Goal: Navigation & Orientation: Find specific page/section

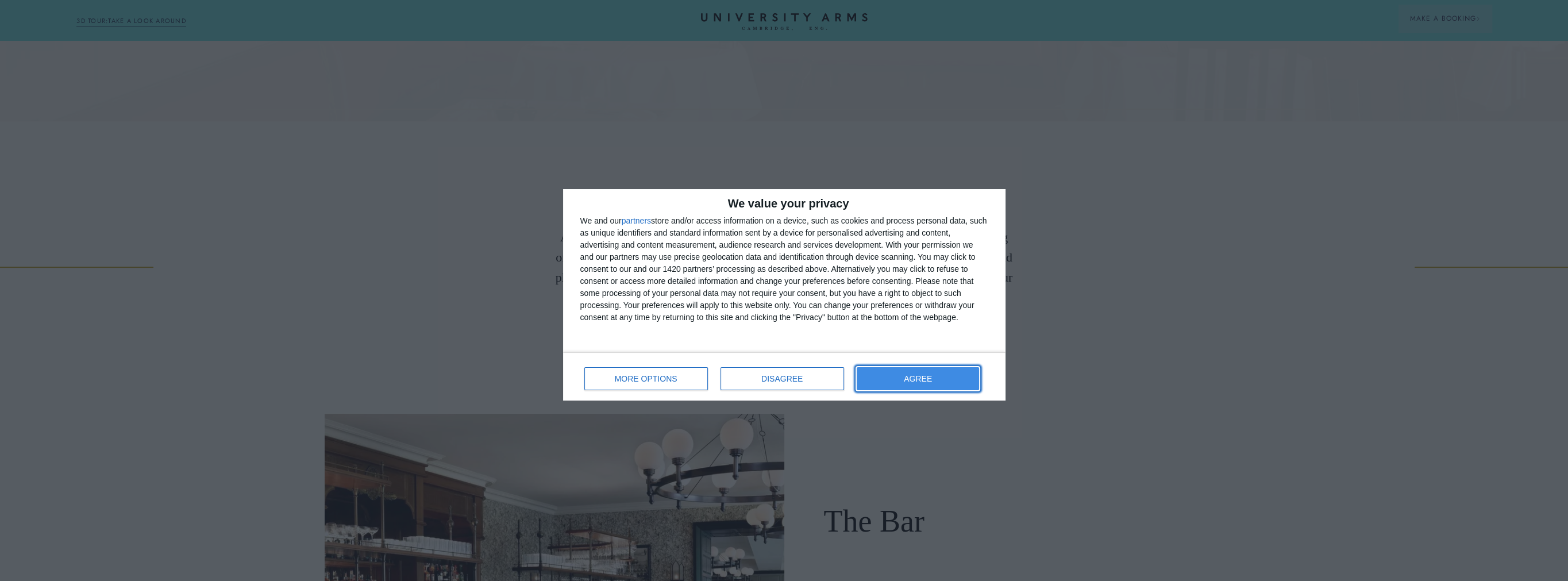
click at [937, 377] on button "AGREE" at bounding box center [918, 379] width 123 height 23
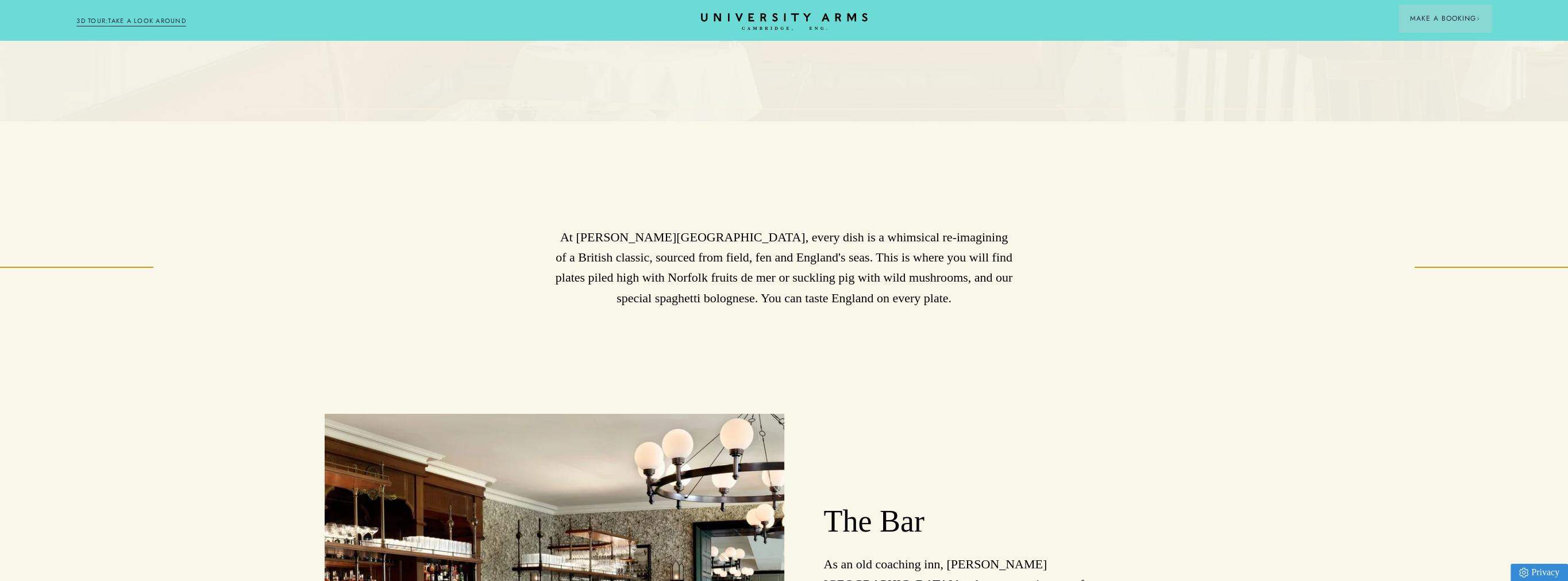
scroll to position [805, 0]
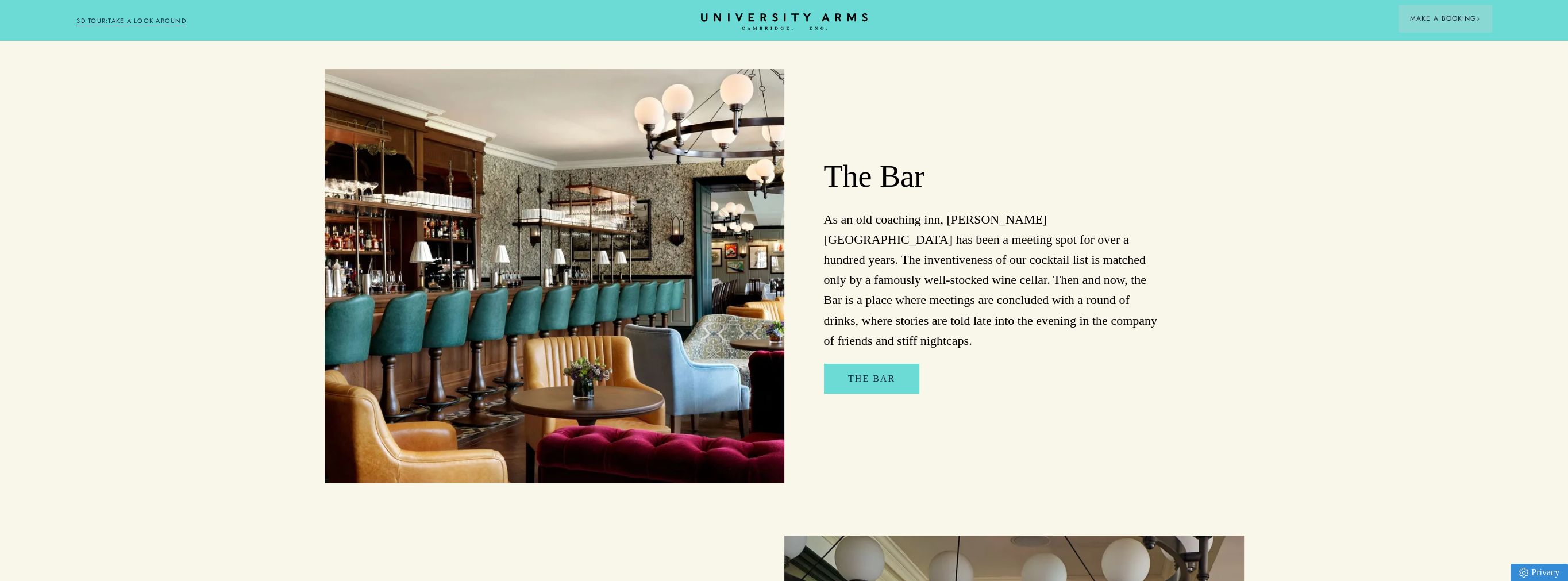
drag, startPoint x: 800, startPoint y: 16, endPoint x: 736, endPoint y: 11, distance: 64.2
click at [736, 11] on header "Stay Suites Superior Rooms Classic Rooms Cosy Rooms Dine Restaurant Bar Afterno…" at bounding box center [784, 20] width 1568 height 40
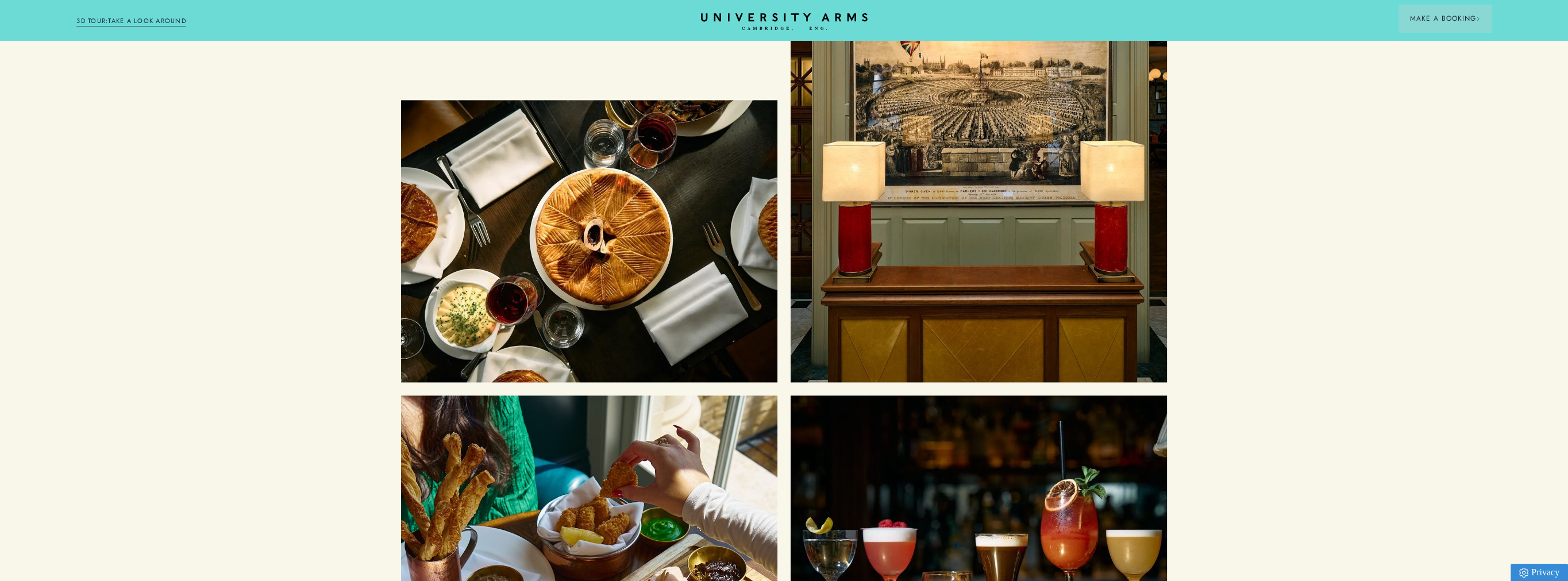
scroll to position [3333, 0]
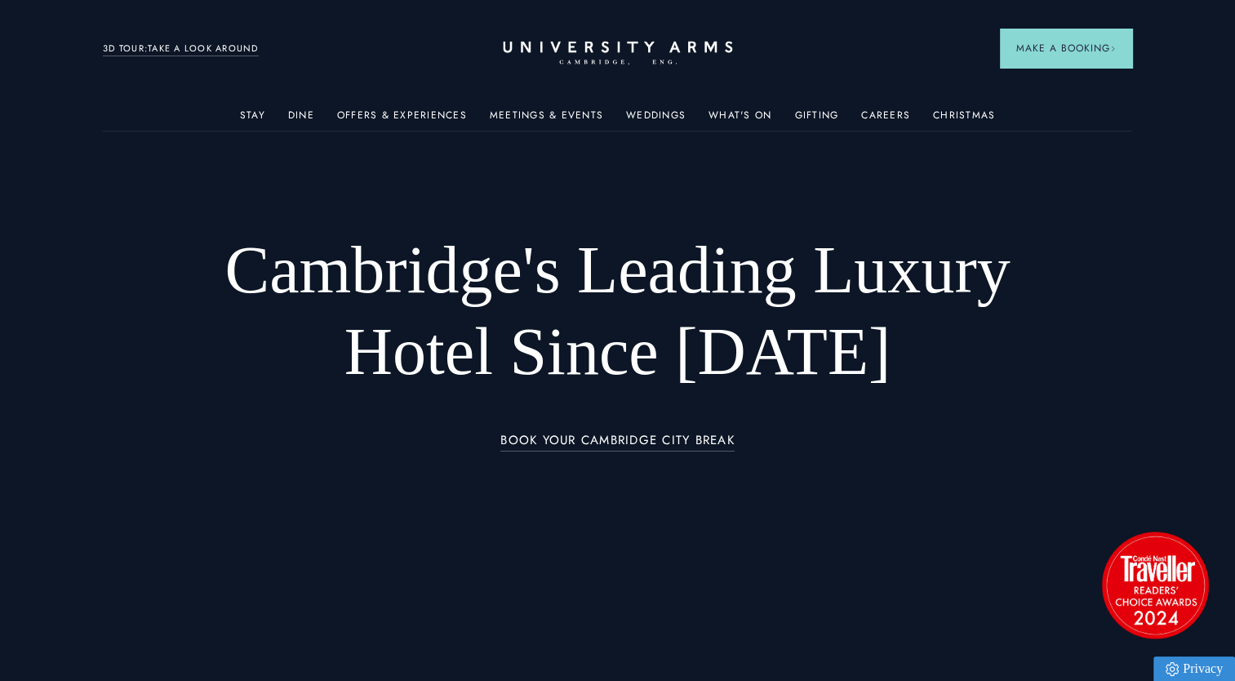
drag, startPoint x: 619, startPoint y: 46, endPoint x: 595, endPoint y: 54, distance: 25.0
click at [595, 54] on icon "CAMBRIDGE’S LEADING LUXURY HOTEL SINCE [DATE]" at bounding box center [617, 53] width 229 height 24
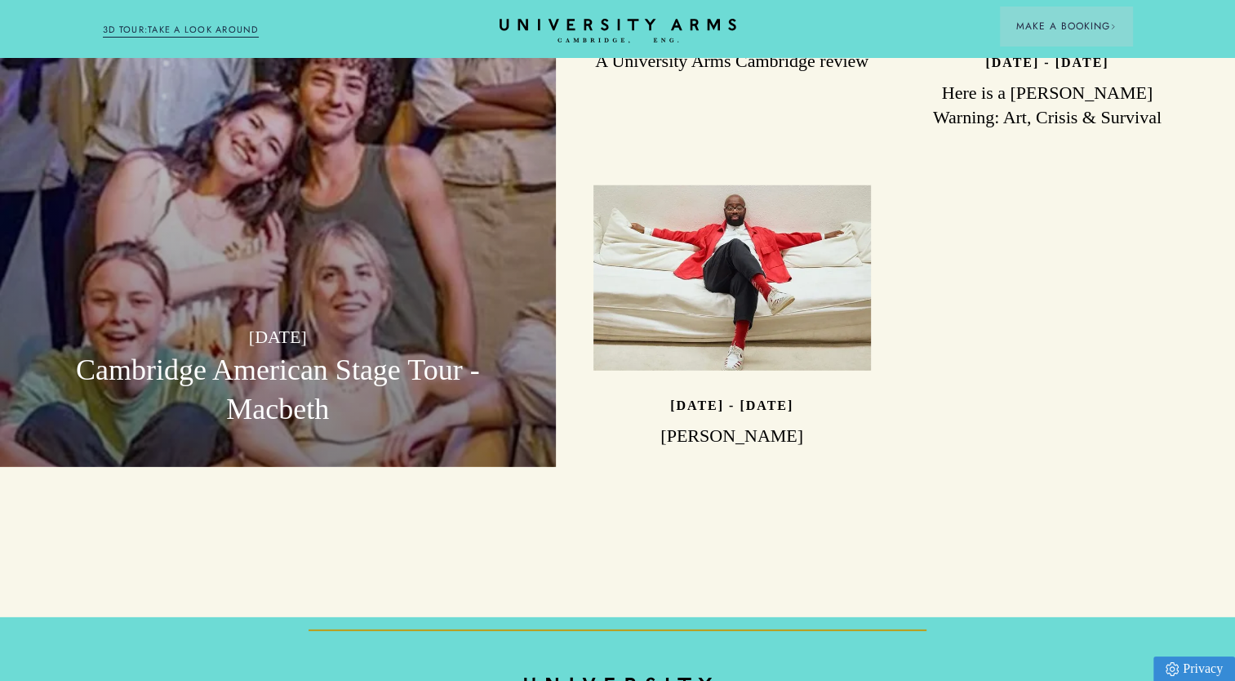
scroll to position [4969, 0]
